Goal: Check status: Check status

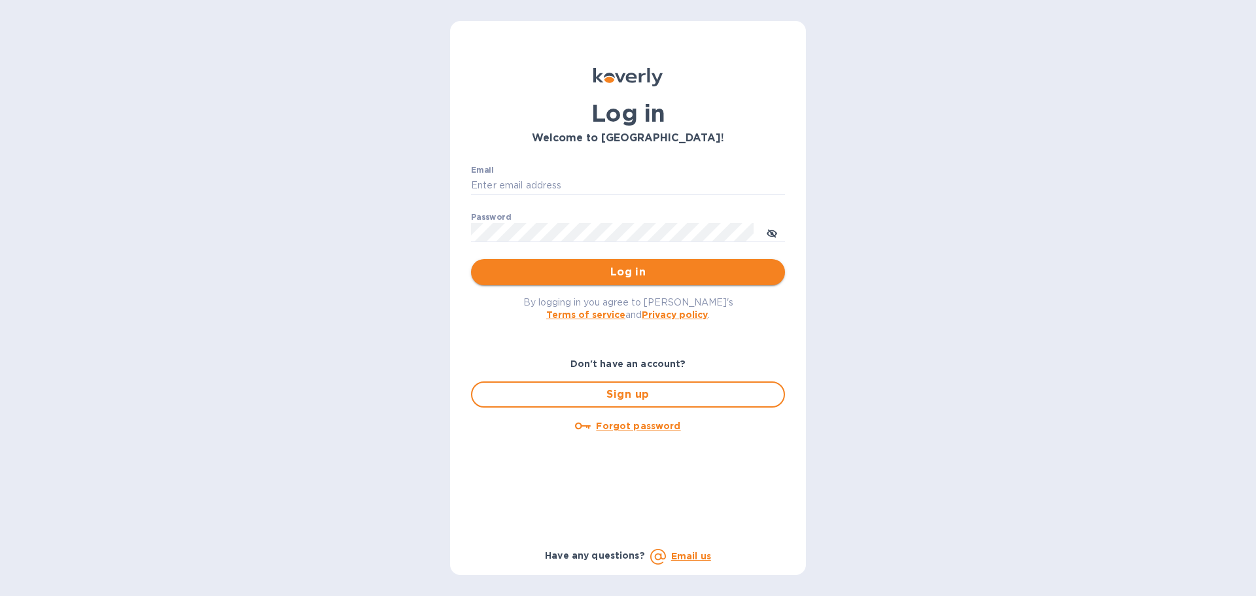
type input "touchupcrew@gmail.com"
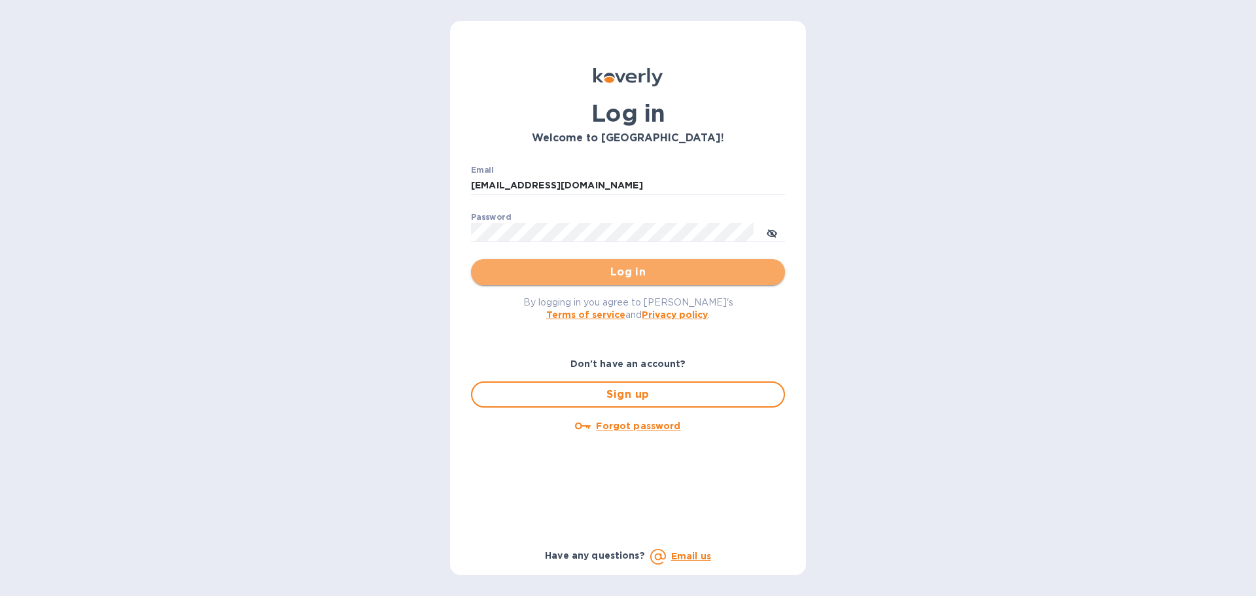
click at [609, 277] on span "Log in" at bounding box center [628, 272] width 293 height 16
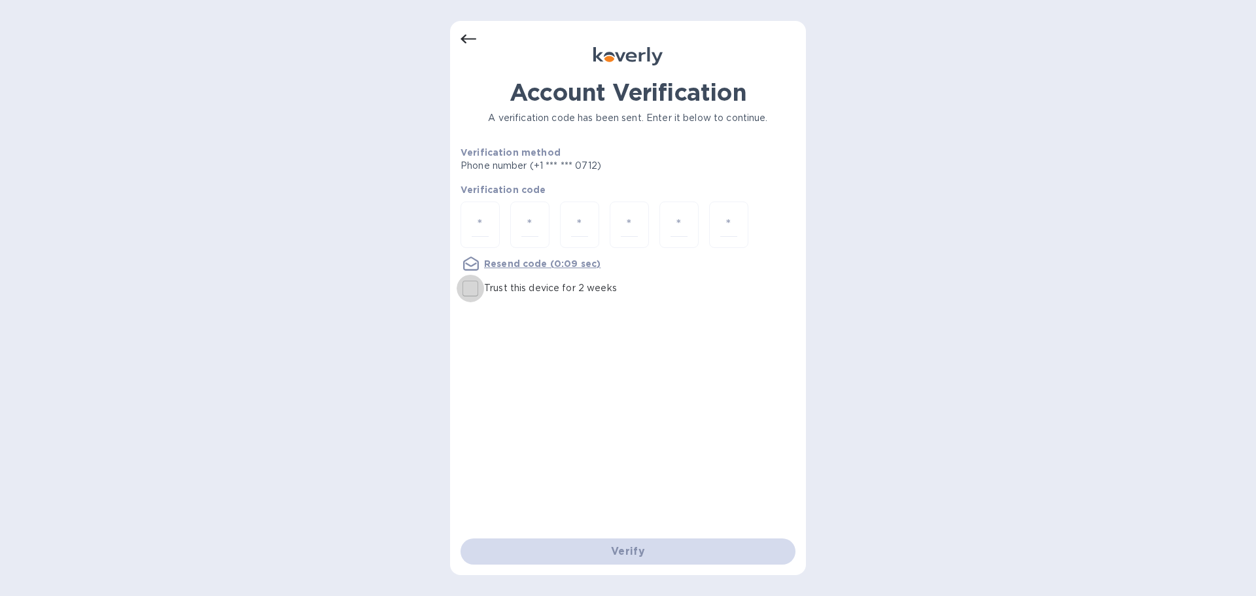
click at [468, 289] on input "Trust this device for 2 weeks" at bounding box center [470, 288] width 27 height 27
checkbox input "true"
click at [494, 219] on div at bounding box center [480, 225] width 39 height 46
type input "7"
type input "8"
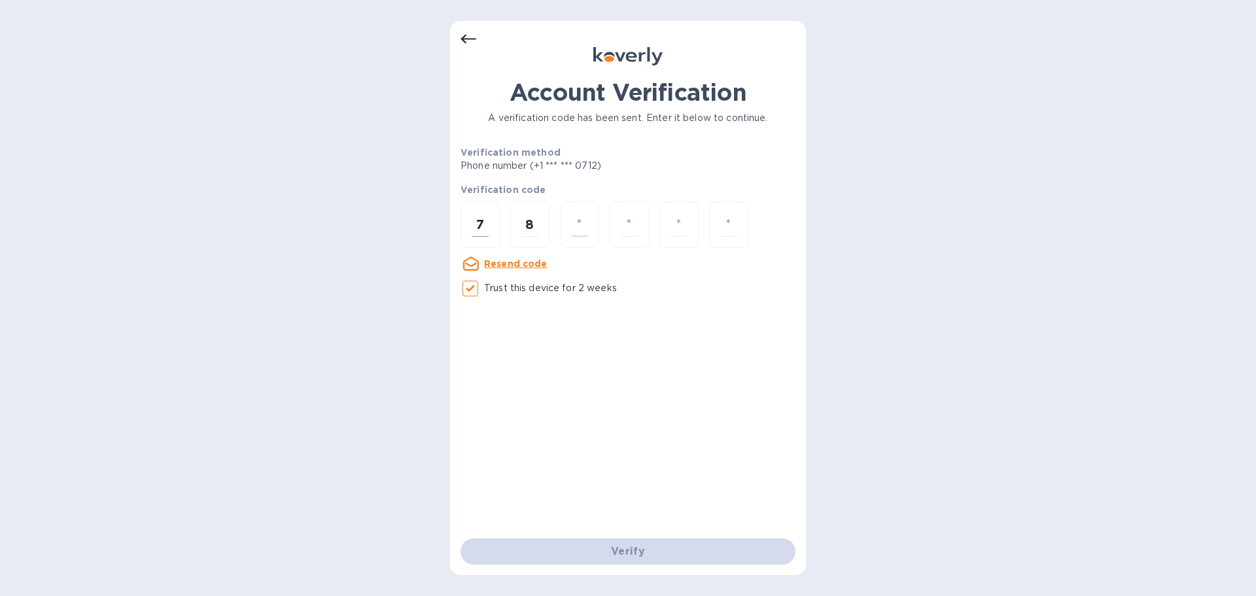
type input "6"
type input "1"
type input "9"
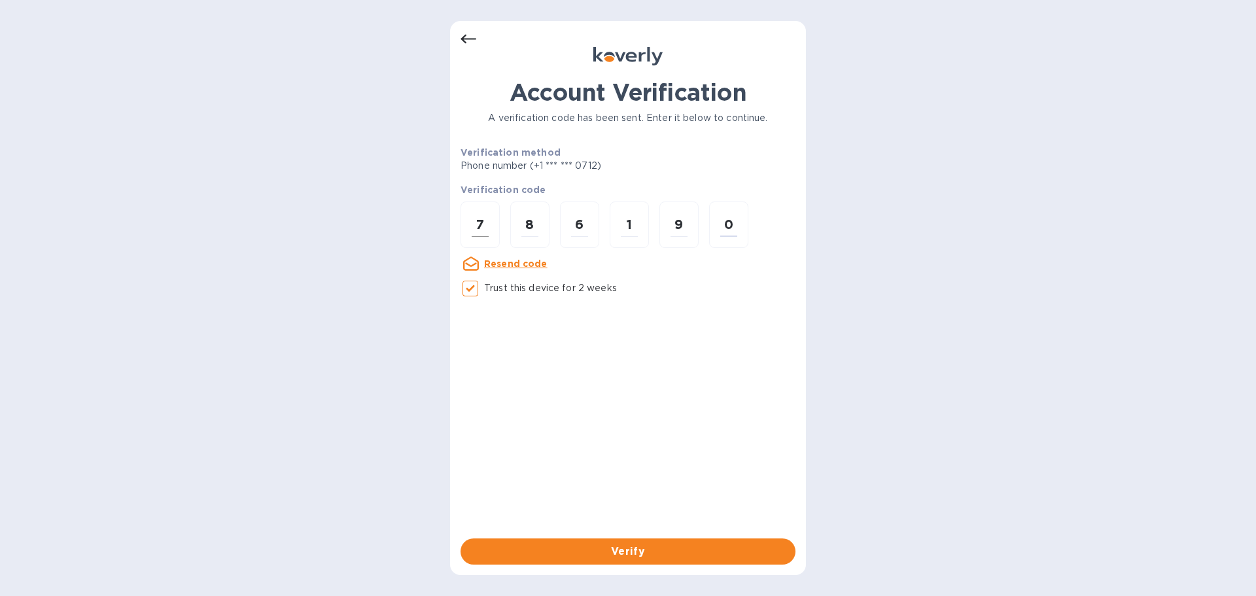
type input "0"
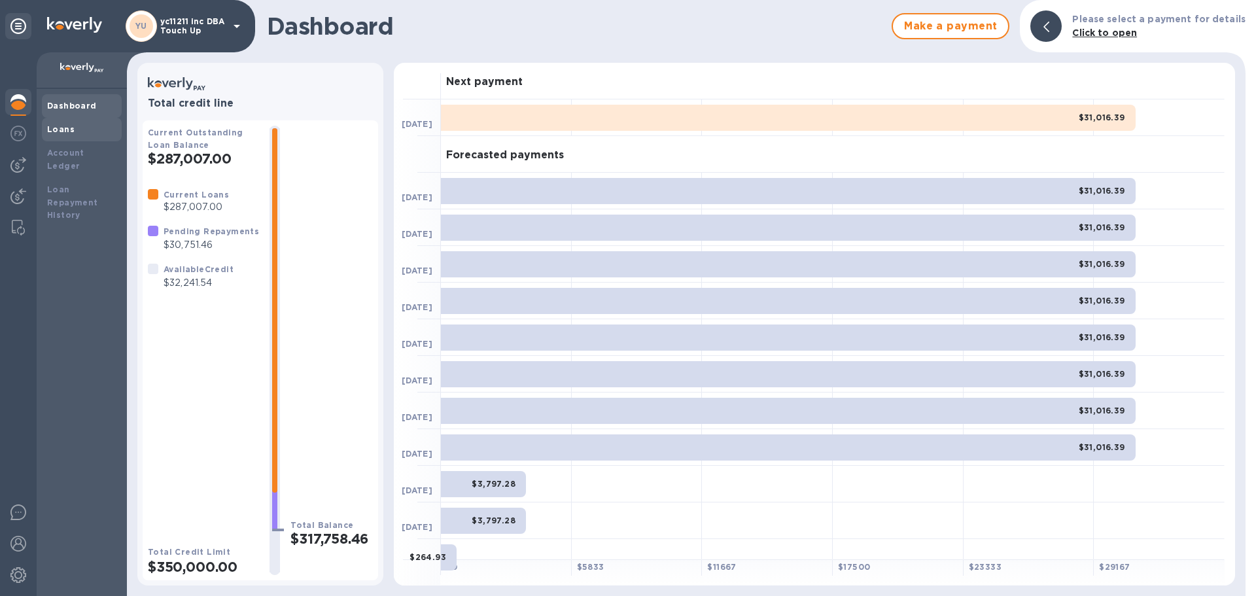
click at [94, 135] on div "Loans" at bounding box center [81, 129] width 69 height 13
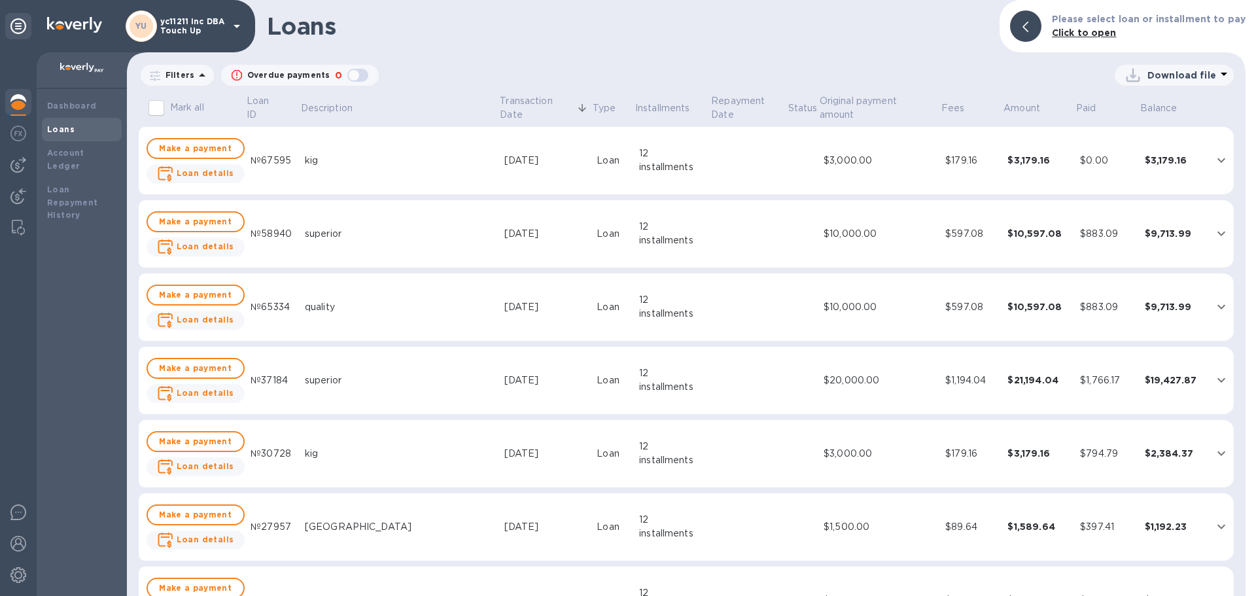
click at [444, 241] on td "superior" at bounding box center [400, 234] width 200 height 68
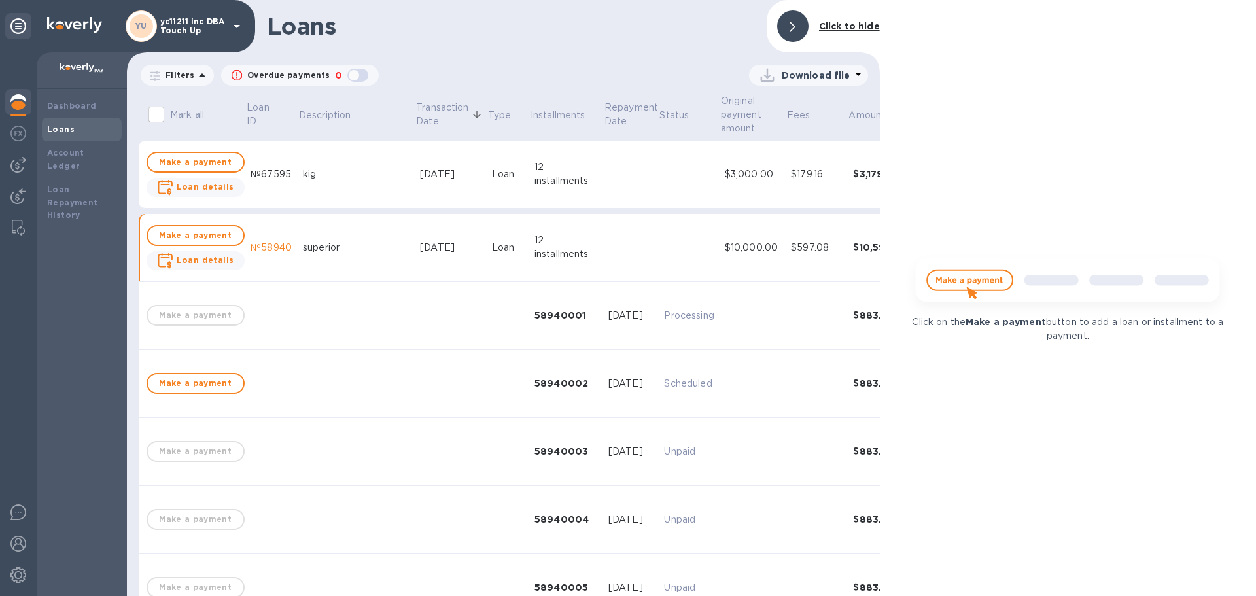
click at [832, 27] on b "Click to hide" at bounding box center [849, 26] width 61 height 10
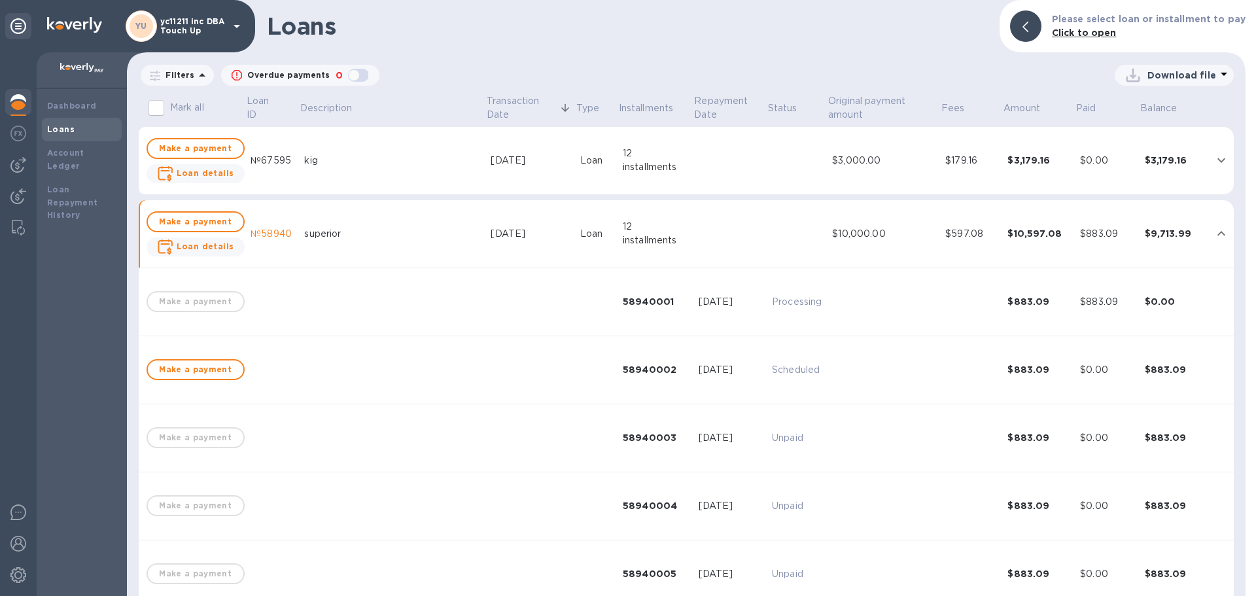
click at [427, 215] on td "superior" at bounding box center [392, 234] width 186 height 68
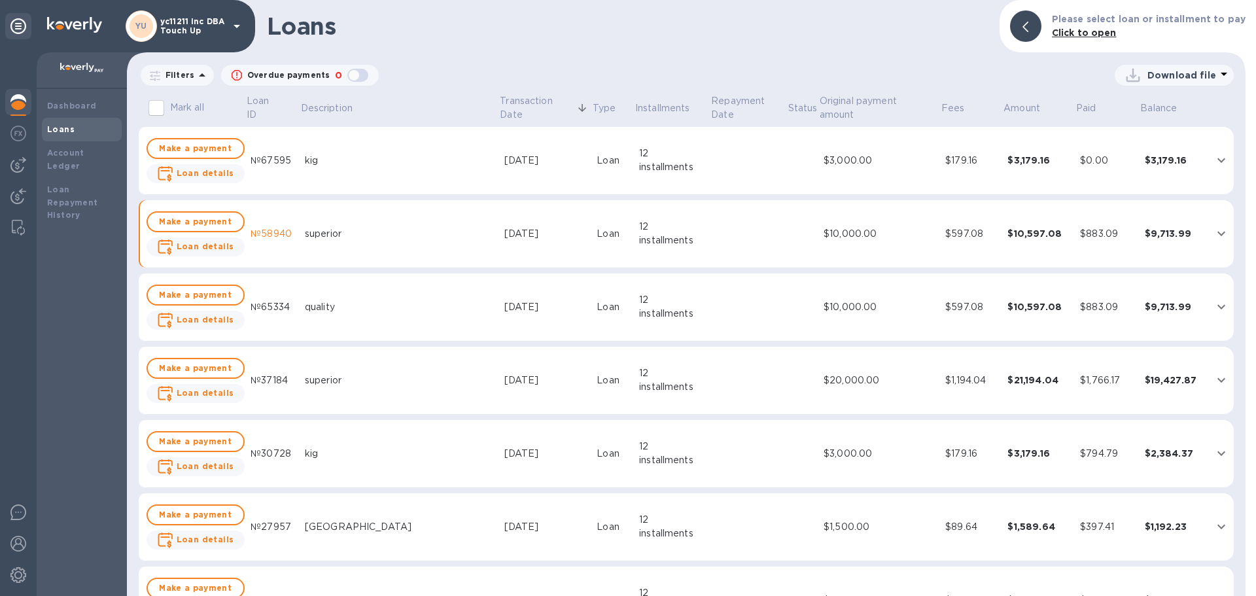
click at [424, 379] on div "superior" at bounding box center [399, 381] width 189 height 14
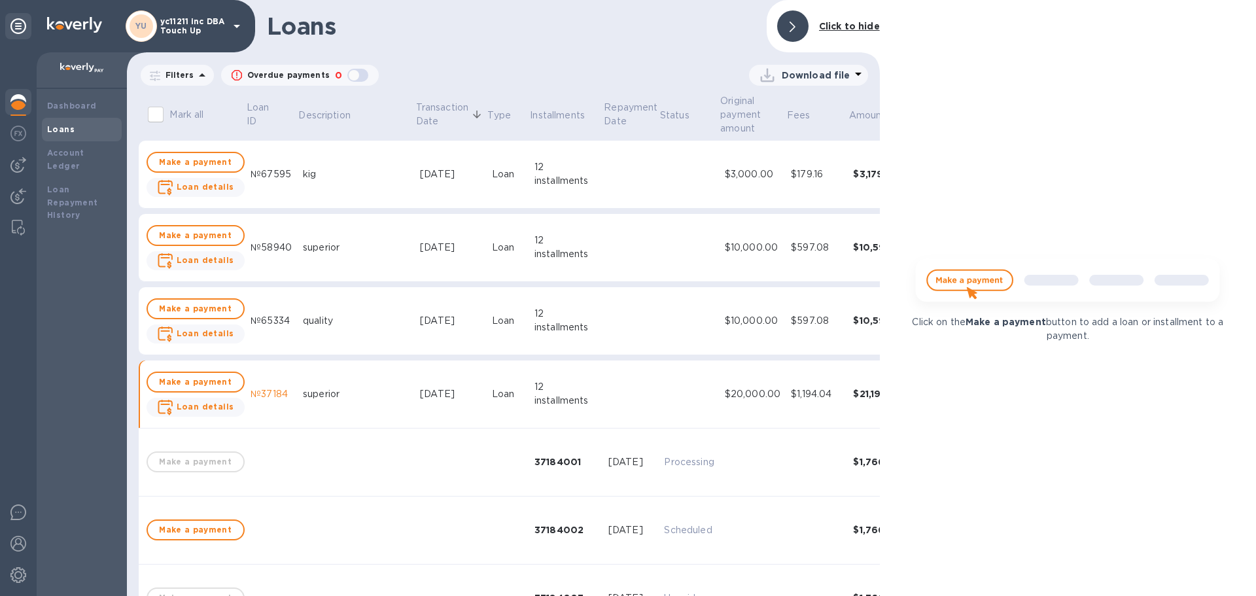
click at [856, 24] on b "Click to hide" at bounding box center [849, 26] width 61 height 10
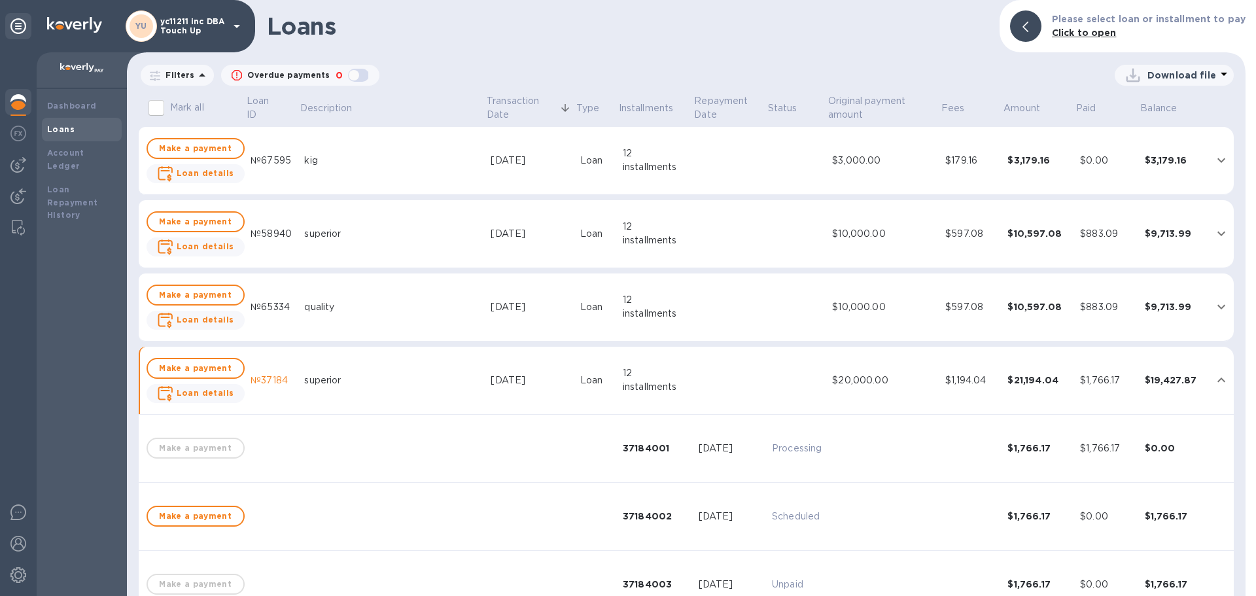
click at [496, 236] on div "[DATE]" at bounding box center [530, 234] width 79 height 14
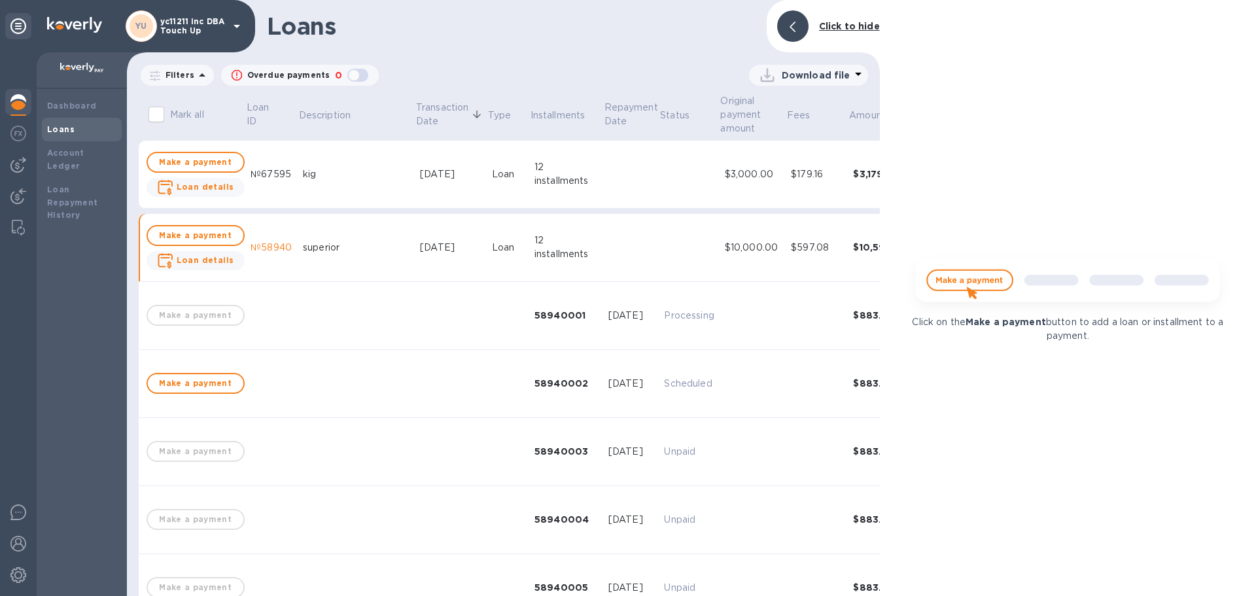
click at [492, 174] on div "Loan" at bounding box center [508, 174] width 32 height 14
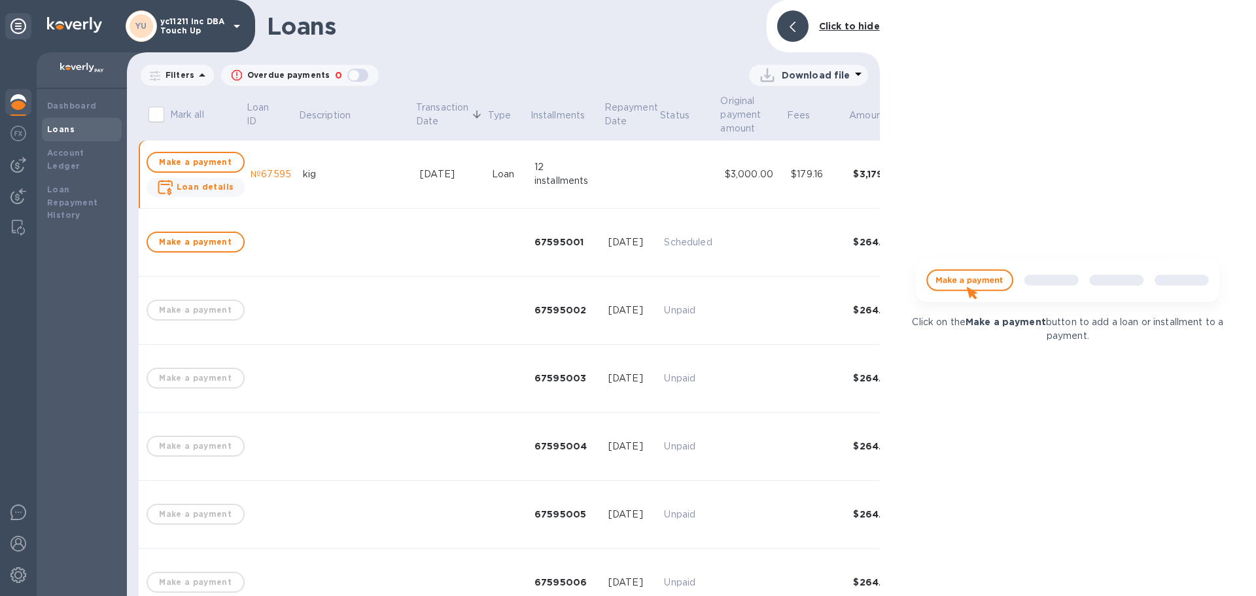
click at [603, 171] on td at bounding box center [631, 175] width 56 height 68
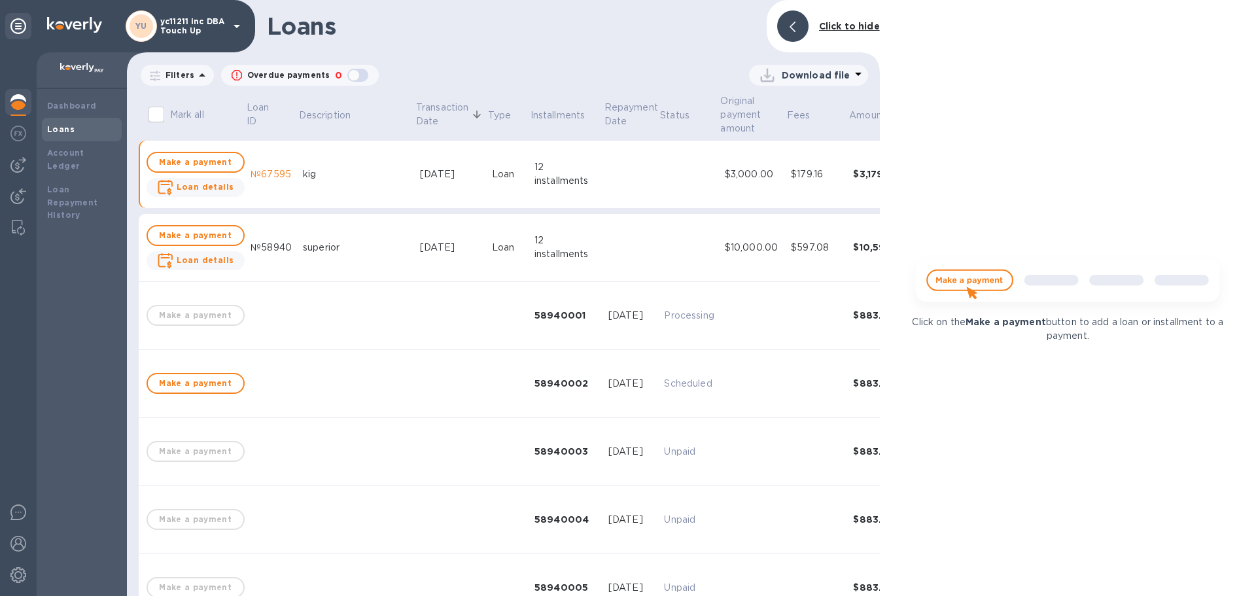
click at [603, 238] on td at bounding box center [631, 248] width 56 height 68
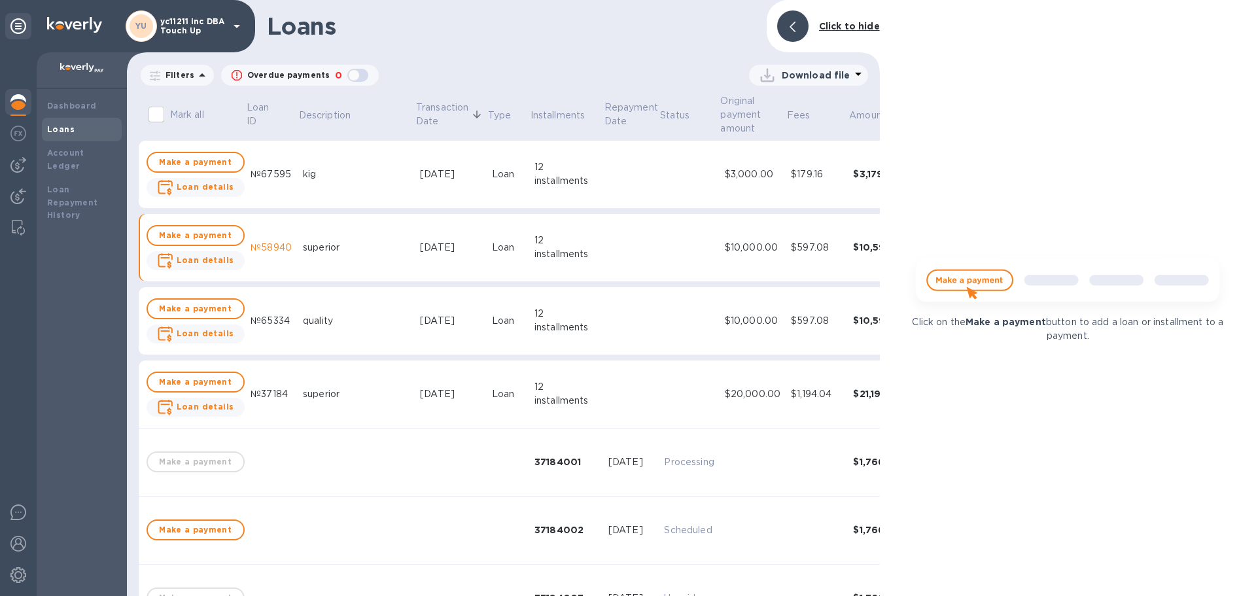
click at [865, 29] on b "Click to hide" at bounding box center [849, 26] width 61 height 10
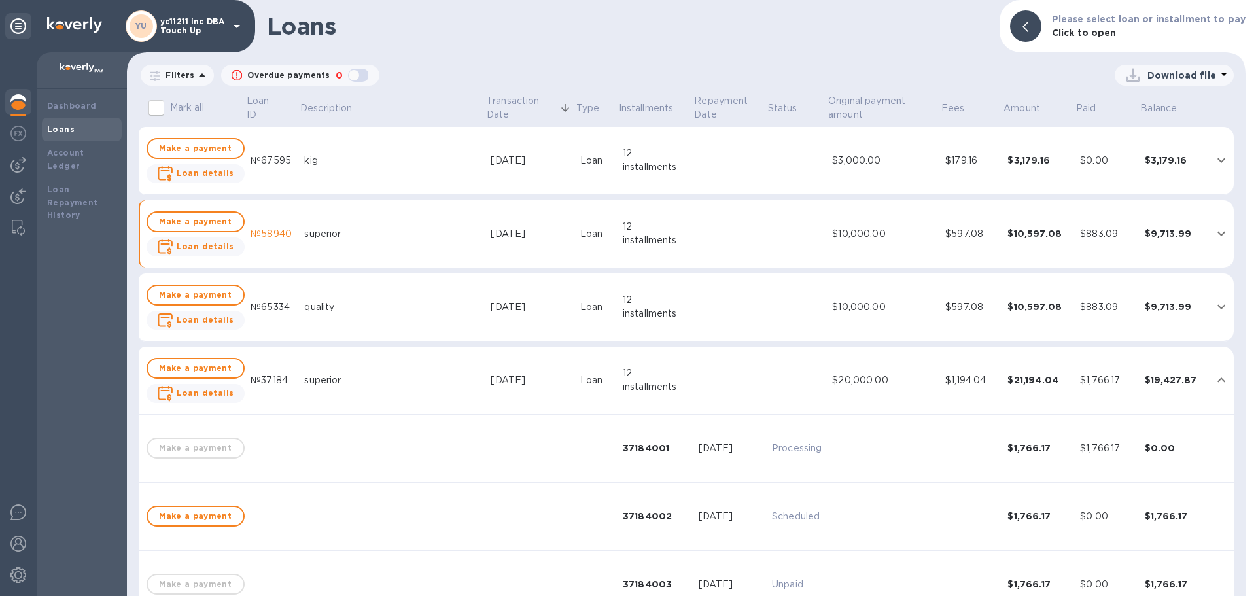
click at [531, 318] on td "[DATE]" at bounding box center [530, 307] width 90 height 68
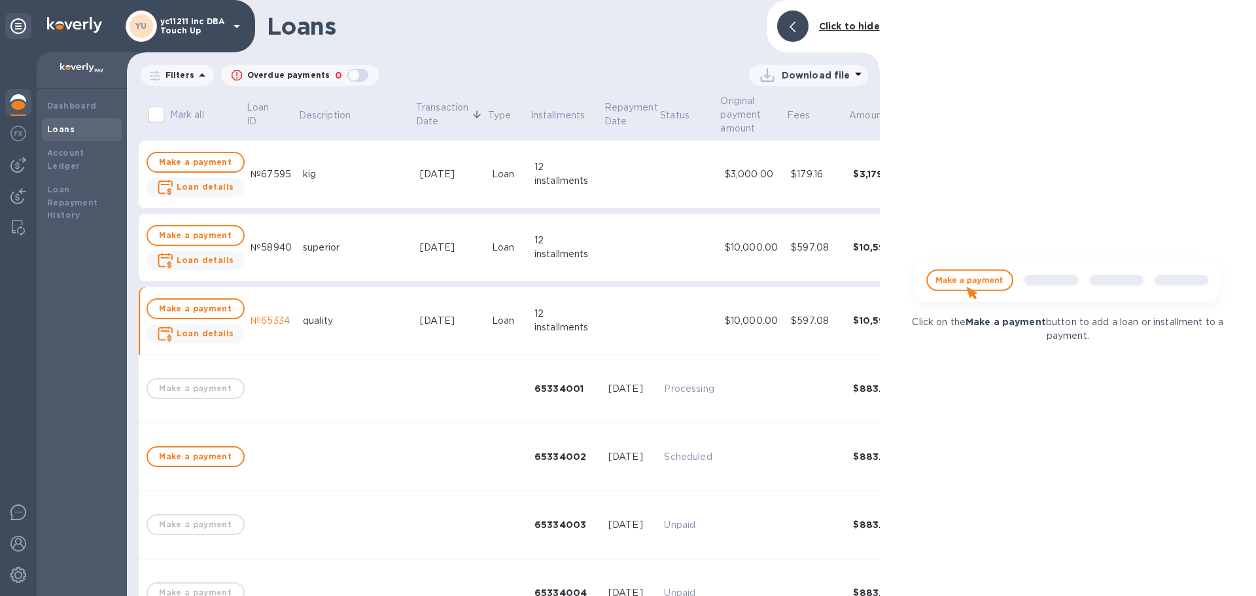
click at [843, 24] on b "Click to hide" at bounding box center [849, 26] width 61 height 10
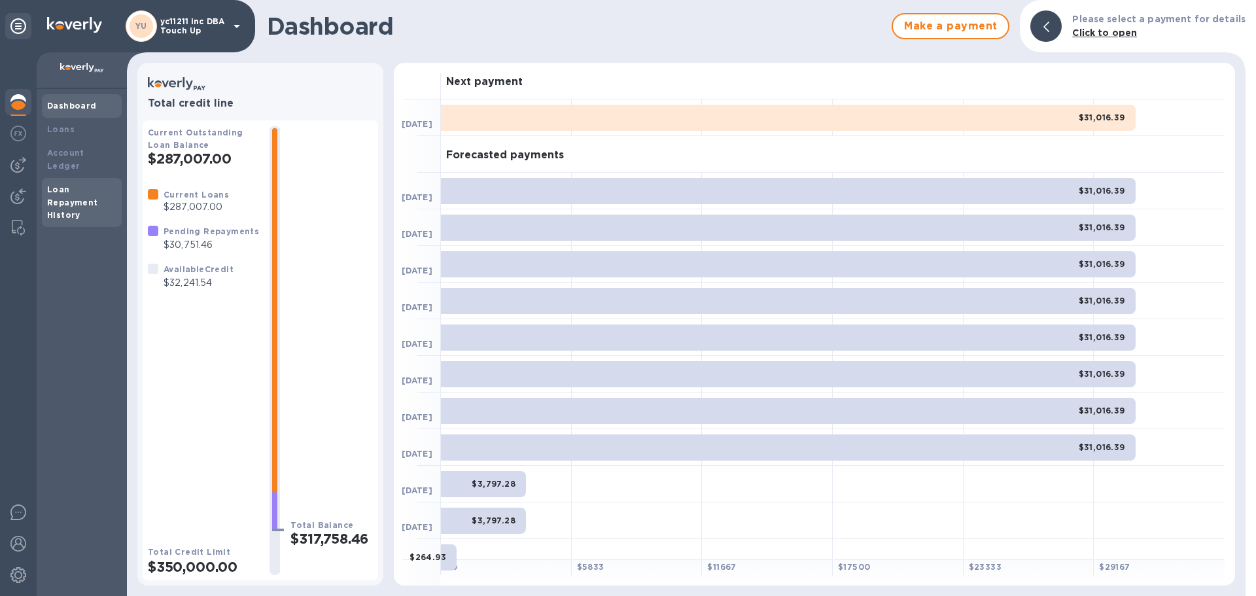
click at [65, 188] on b "Loan Repayment History" at bounding box center [72, 203] width 51 height 36
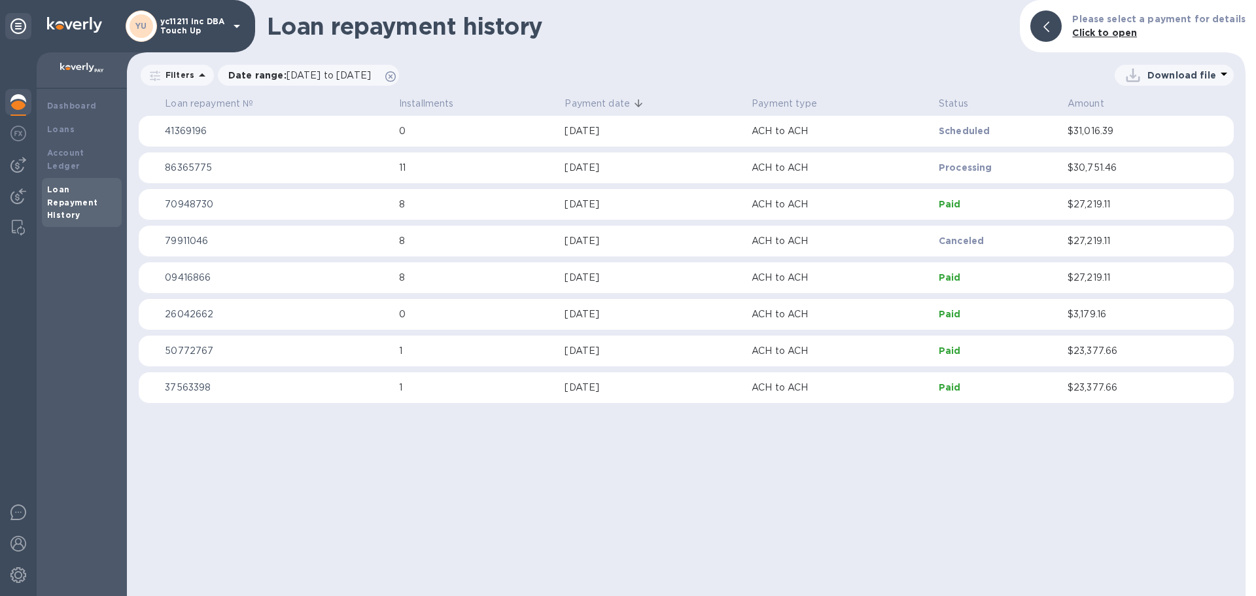
click at [242, 445] on div "Loan repayment history Please select a payment for details Click to open Filter…" at bounding box center [686, 298] width 1119 height 596
click at [62, 94] on div "Dashboard" at bounding box center [82, 106] width 80 height 24
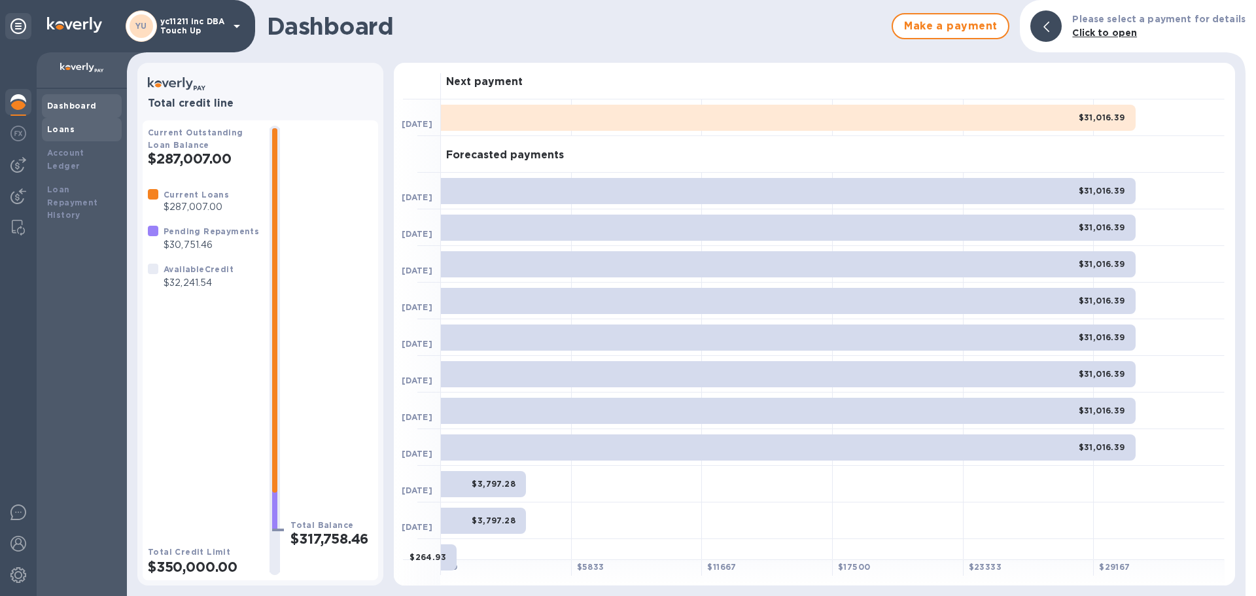
click at [75, 140] on div "Loans" at bounding box center [82, 130] width 80 height 24
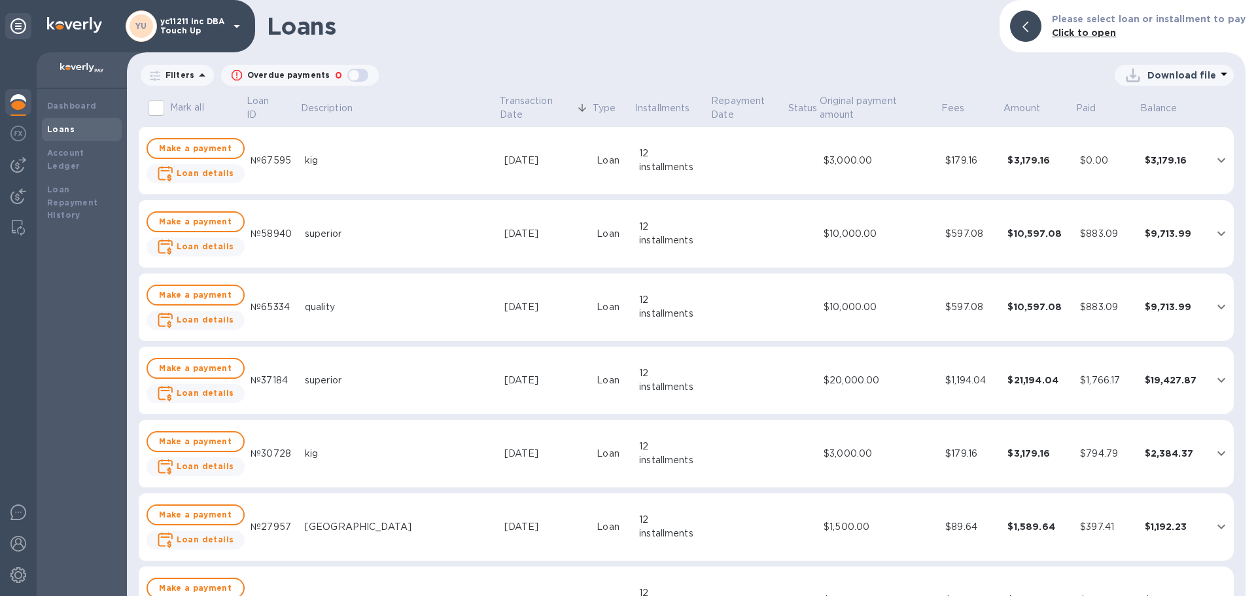
click at [417, 164] on div "kig" at bounding box center [399, 161] width 189 height 14
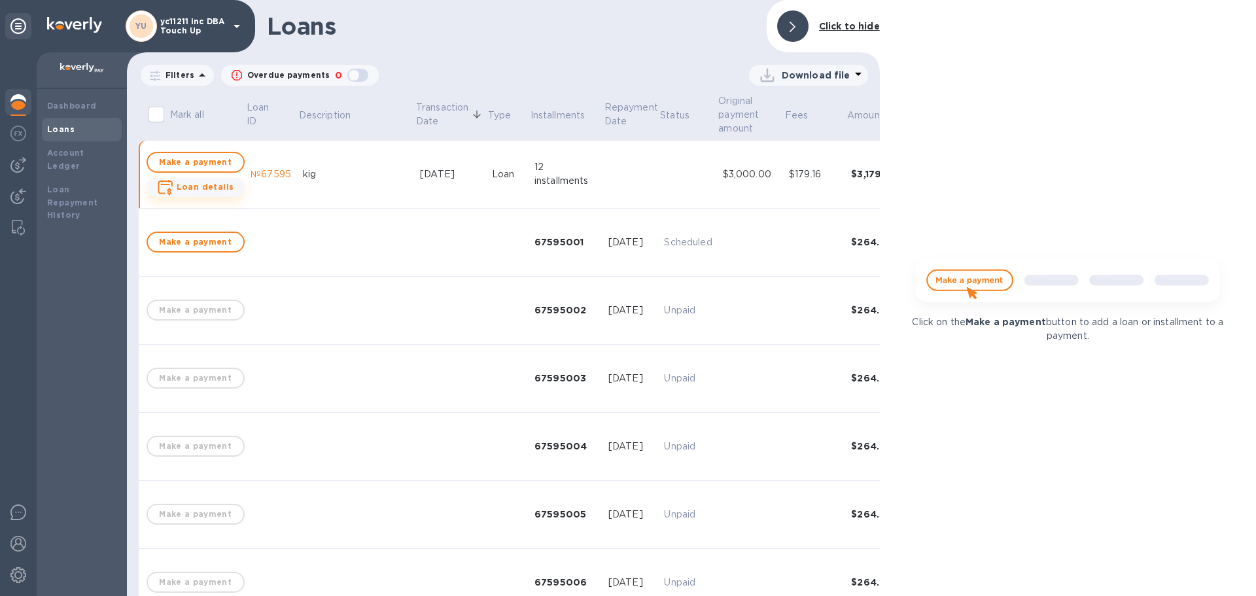
click at [225, 188] on b "Loan details" at bounding box center [206, 187] width 58 height 10
